Goal: Information Seeking & Learning: Learn about a topic

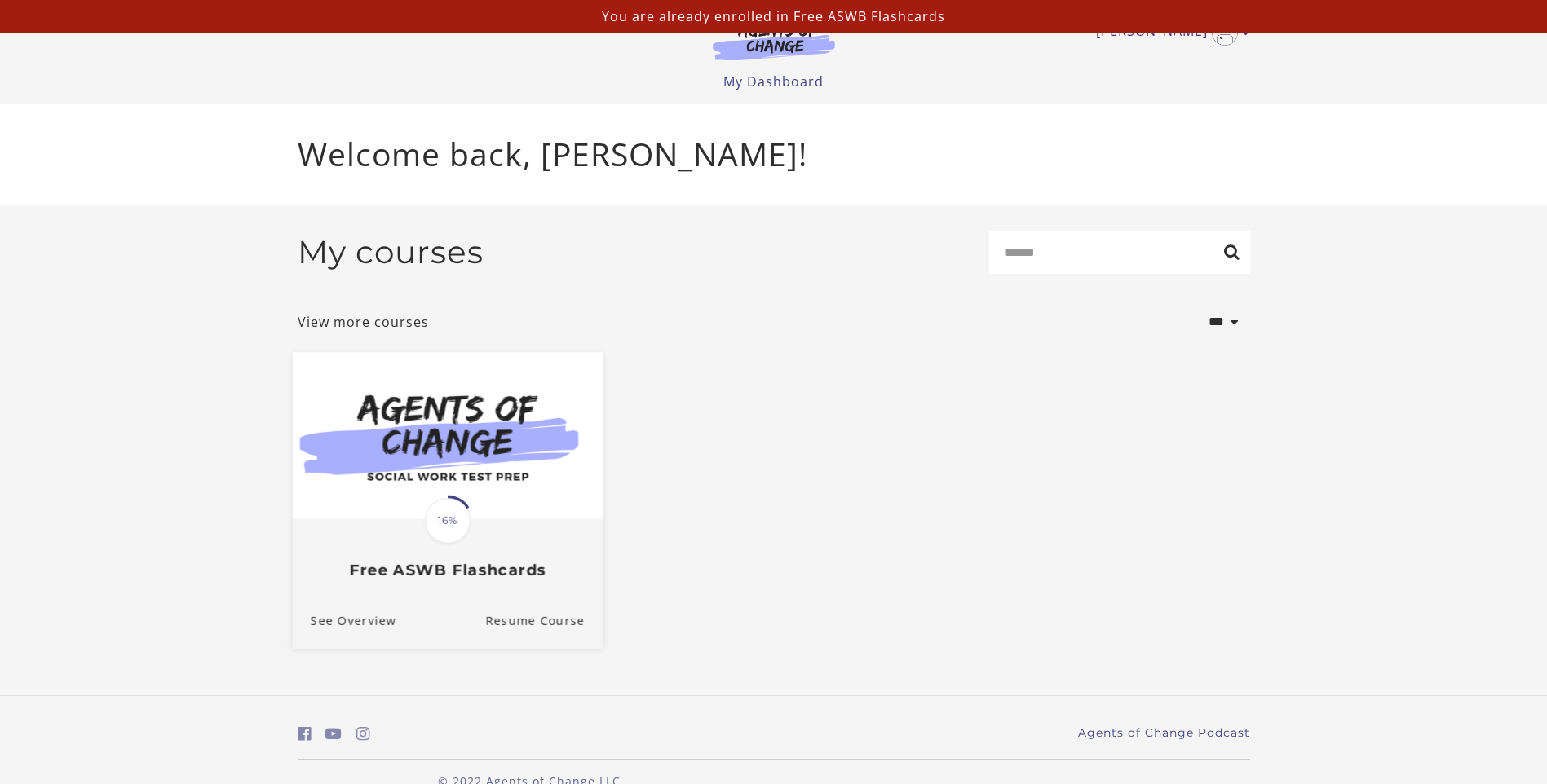
click at [494, 513] on img at bounding box center [446, 436] width 309 height 167
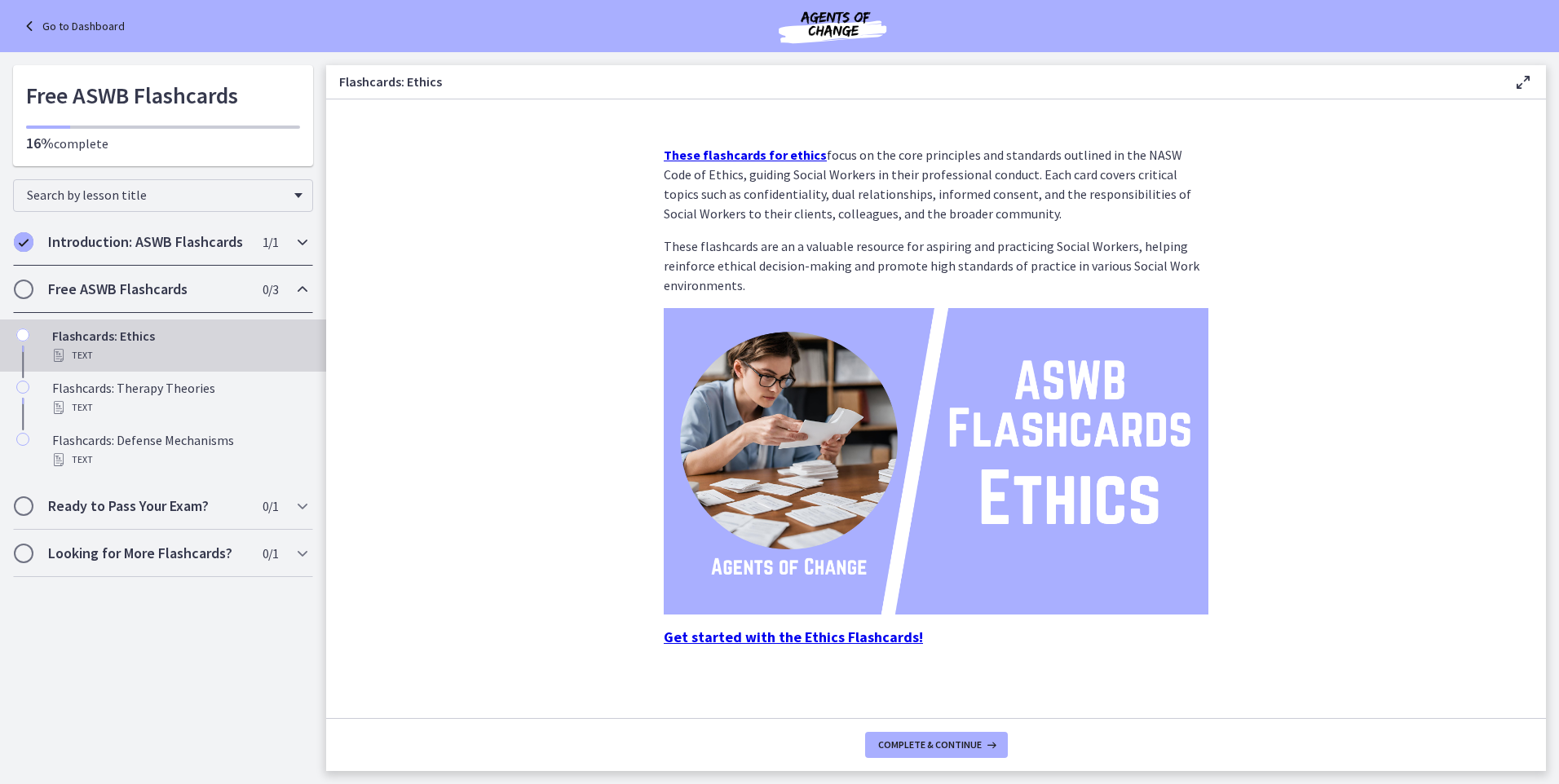
click at [181, 250] on h2 "Introduction: ASWB Flashcards" at bounding box center [148, 242] width 199 height 20
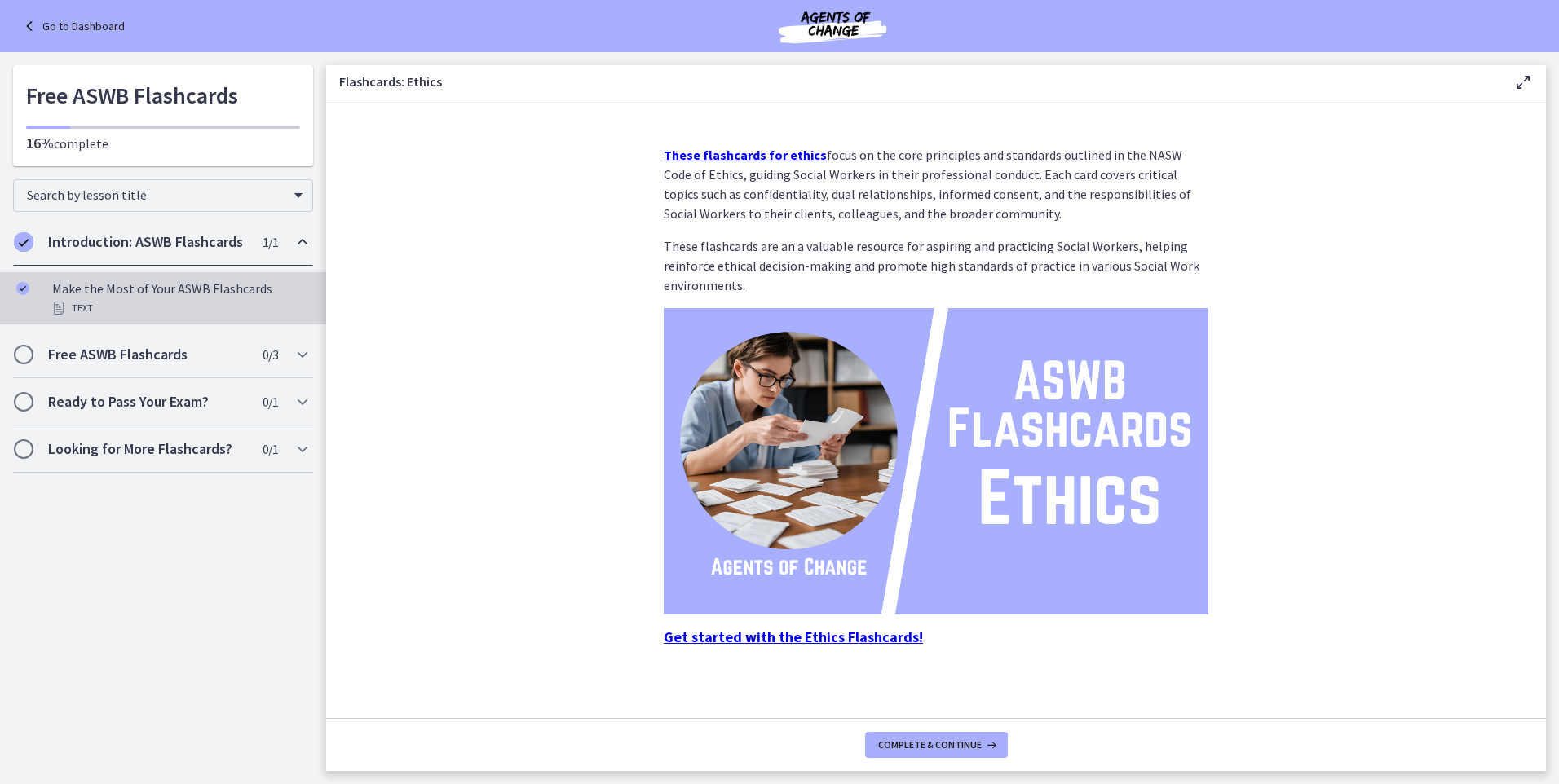
click at [149, 291] on div "Make the Most of Your ASWB Flashcards Text" at bounding box center [179, 299] width 255 height 39
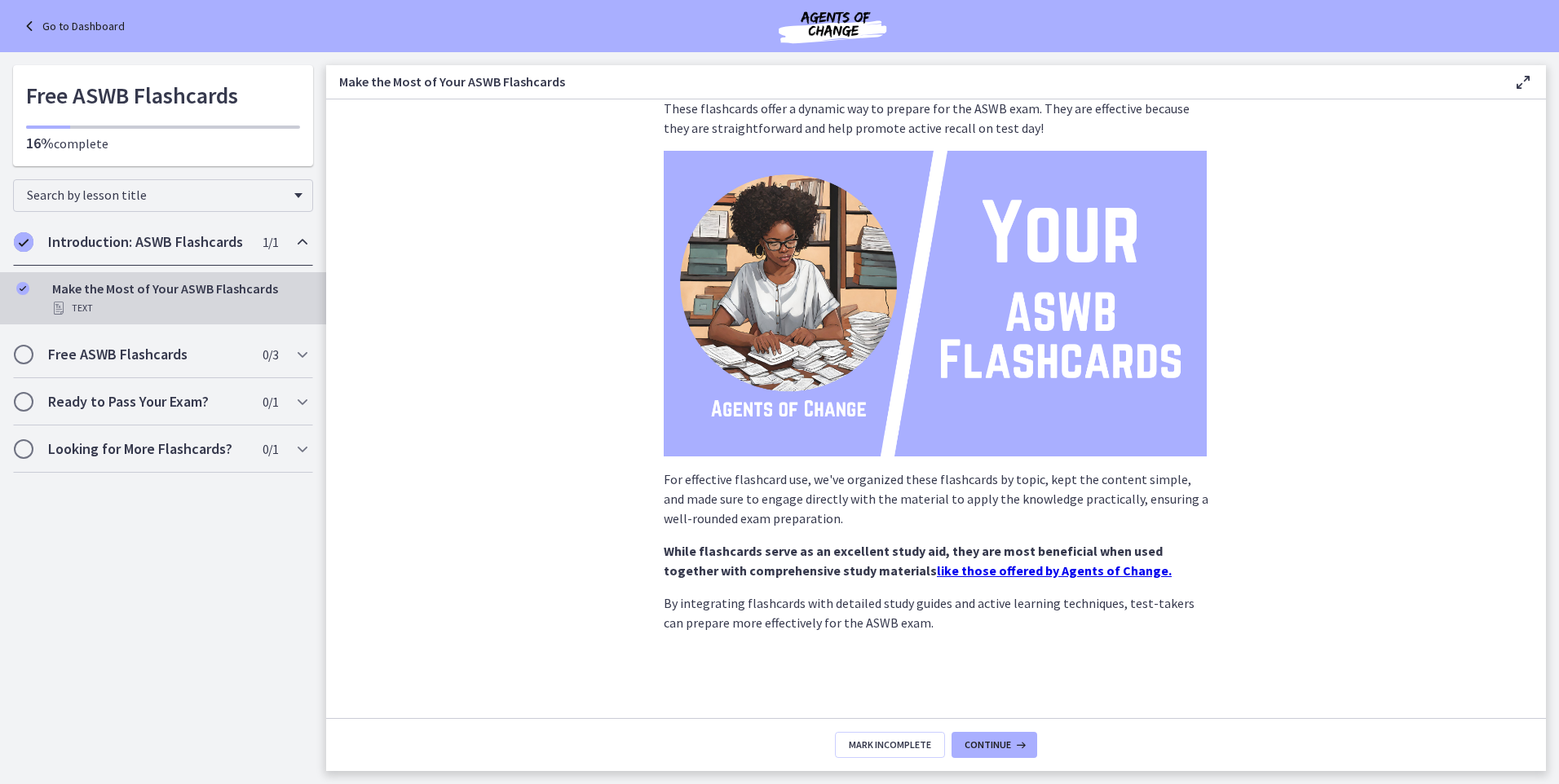
scroll to position [71, 0]
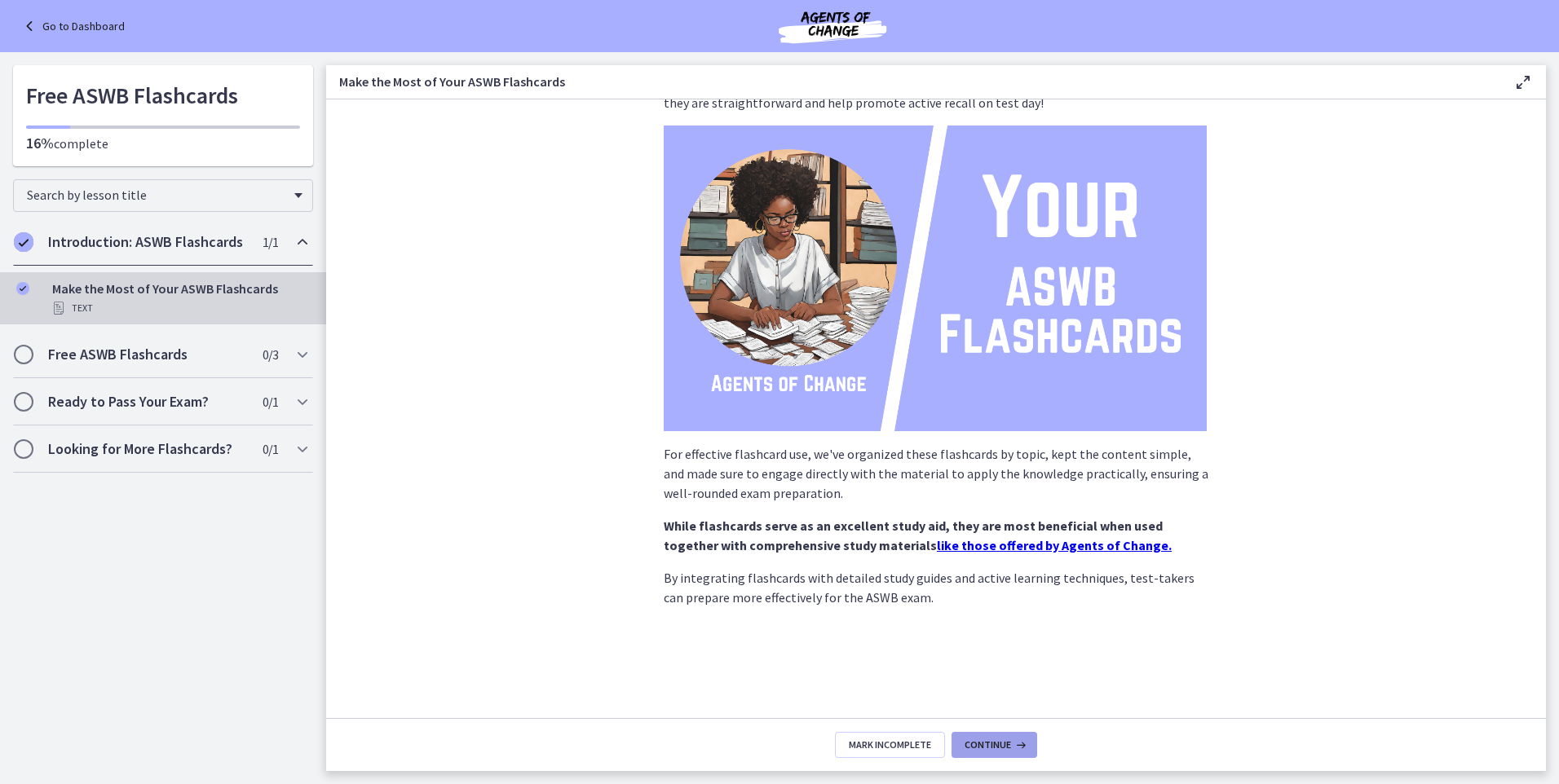
click at [981, 745] on span "Continue" at bounding box center [987, 745] width 46 height 13
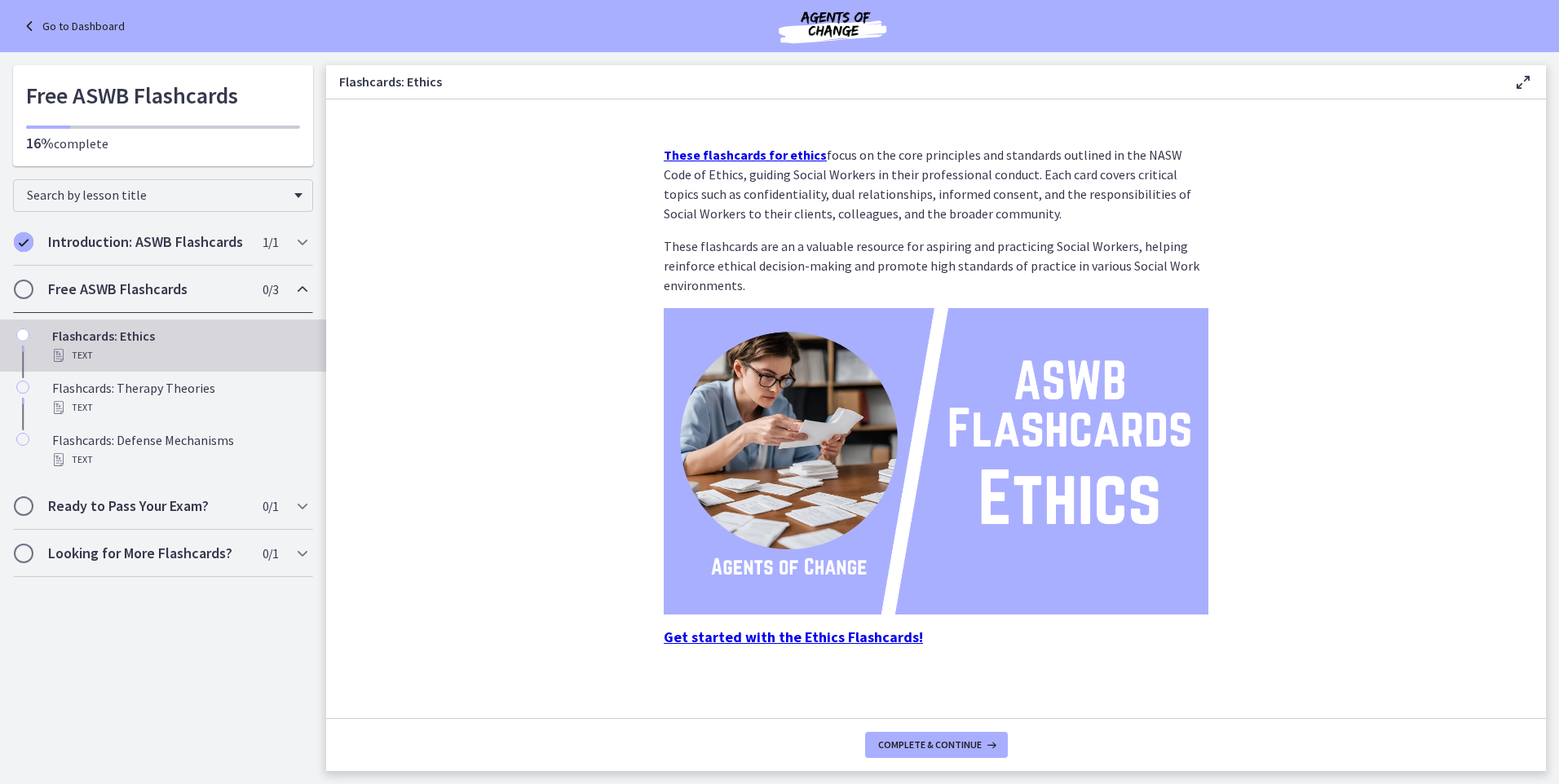
click at [819, 640] on strong "Get started with the Ethics Flashcards!" at bounding box center [794, 637] width 260 height 19
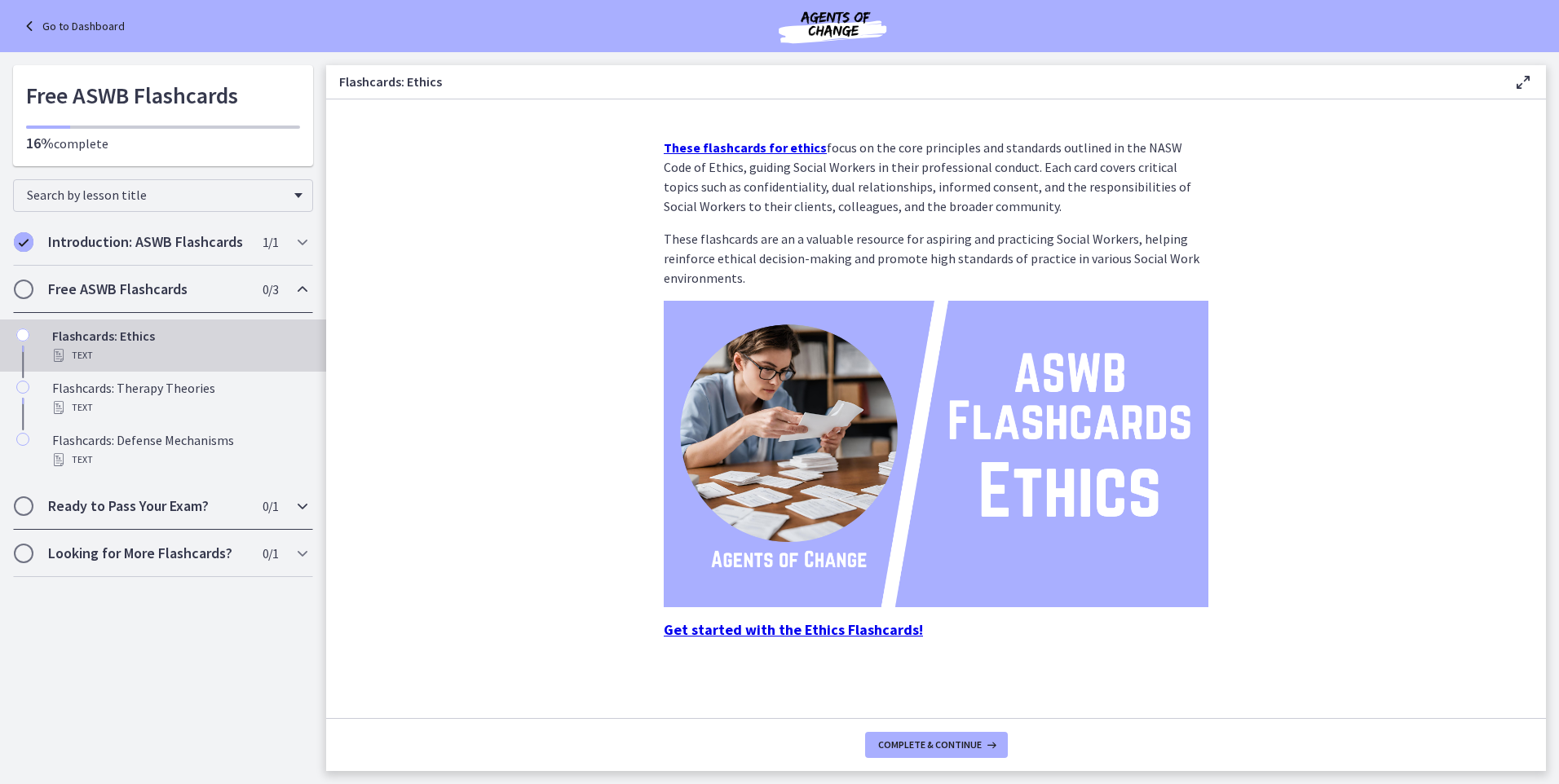
click at [169, 512] on h2 "Ready to Pass Your Exam?" at bounding box center [148, 506] width 199 height 20
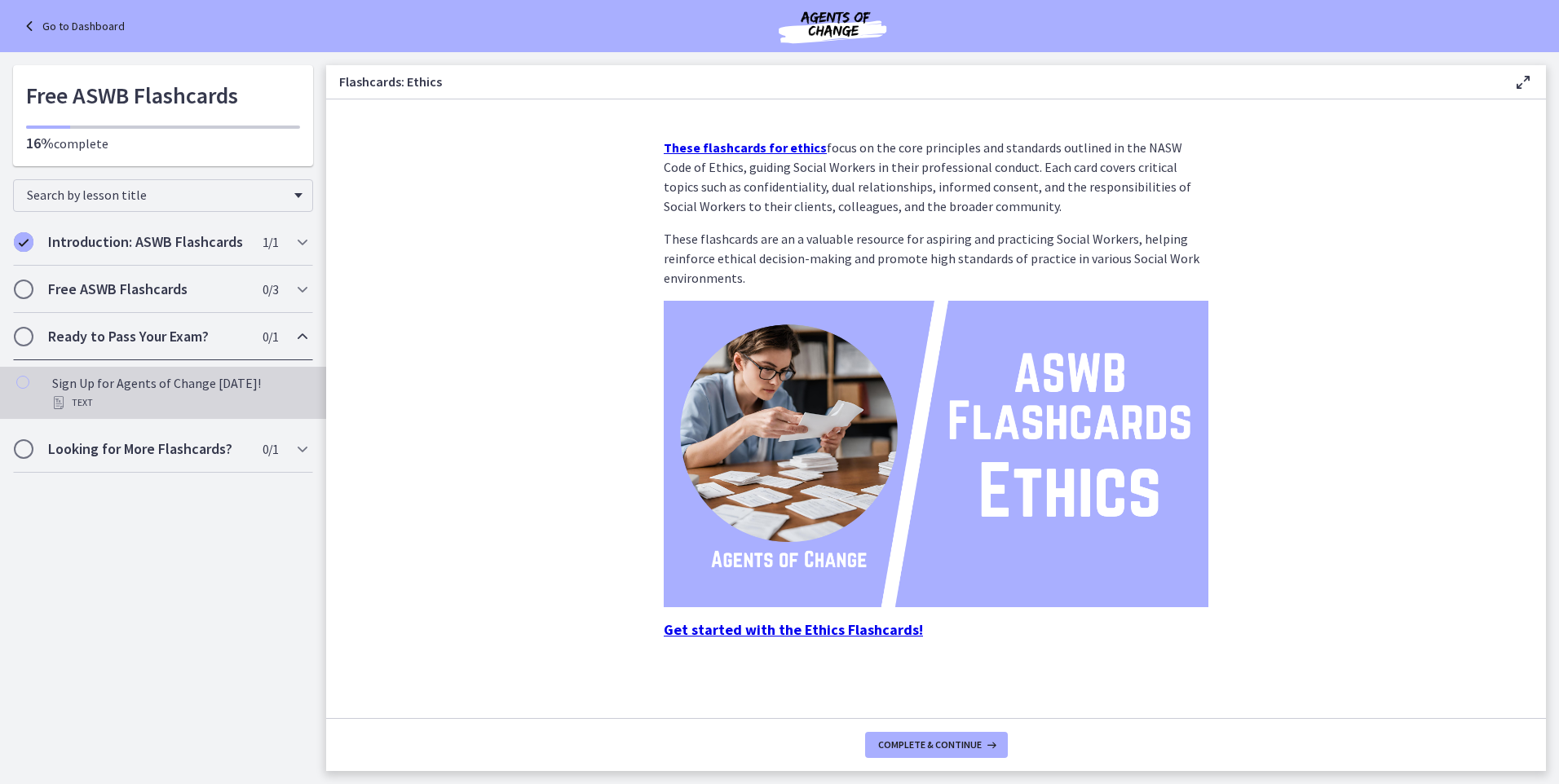
click at [164, 376] on div "Sign Up for Agents of Change Today! Text" at bounding box center [179, 393] width 255 height 39
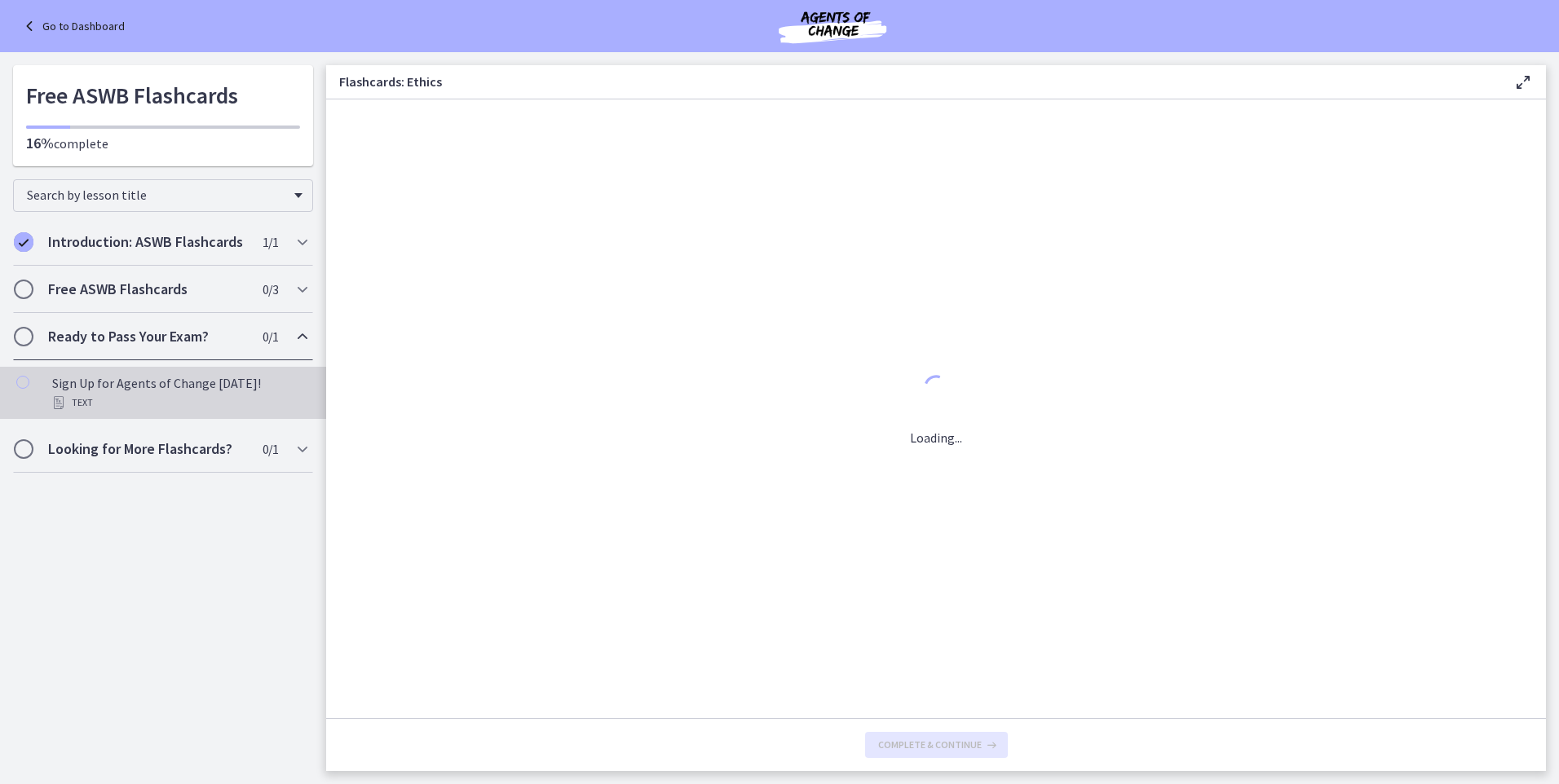
scroll to position [0, 0]
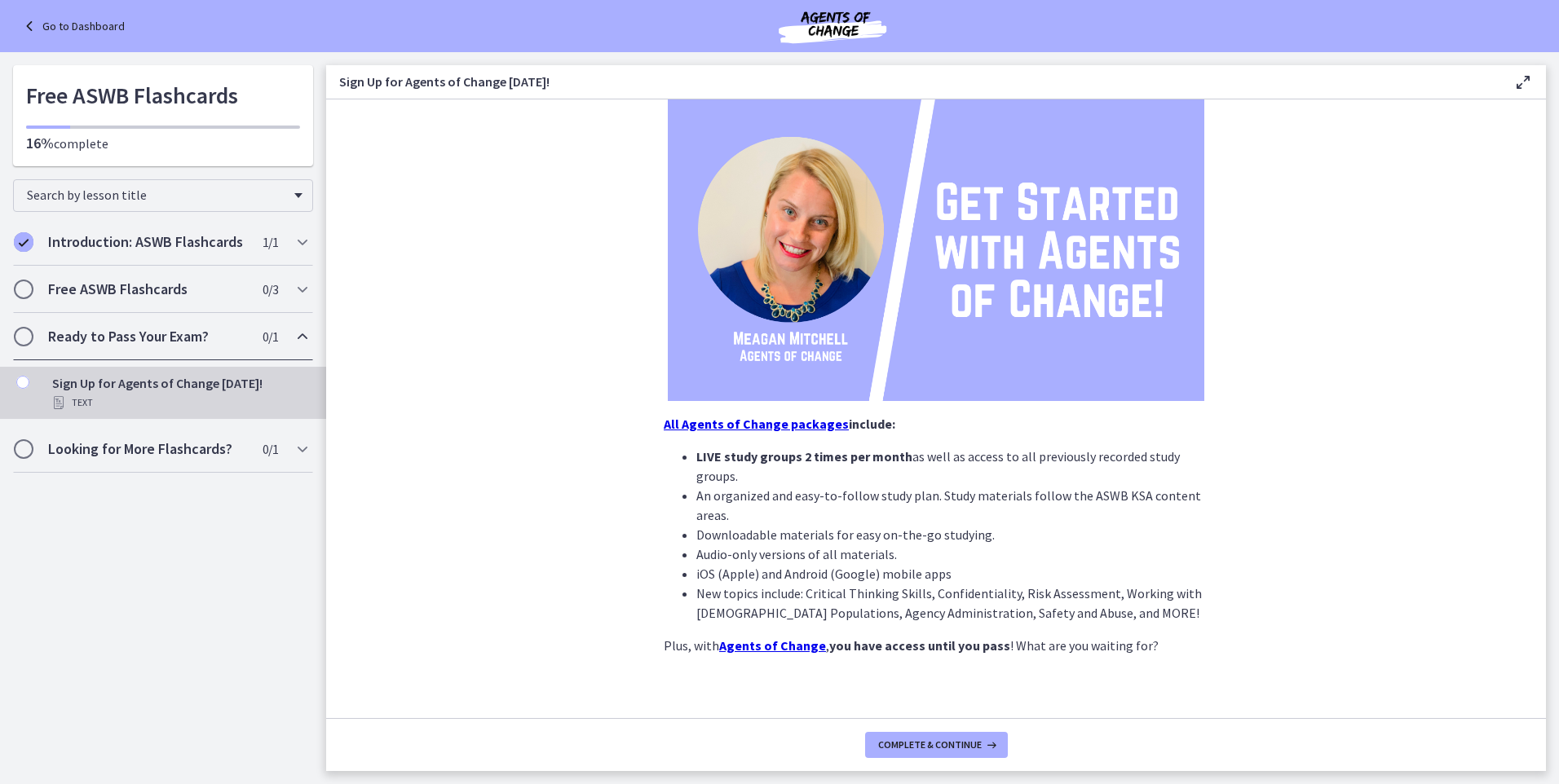
scroll to position [180, 0]
